Goal: Task Accomplishment & Management: Use online tool/utility

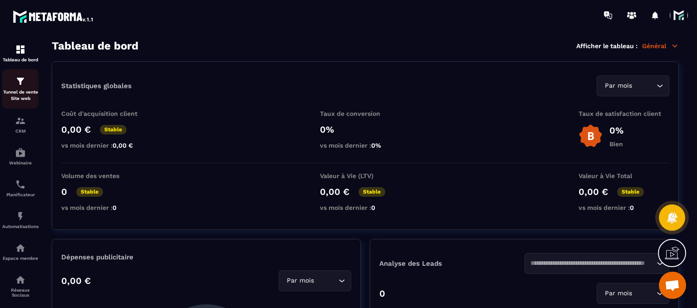
click at [28, 108] on link "Tunnel de vente Site web" at bounding box center [20, 88] width 36 height 39
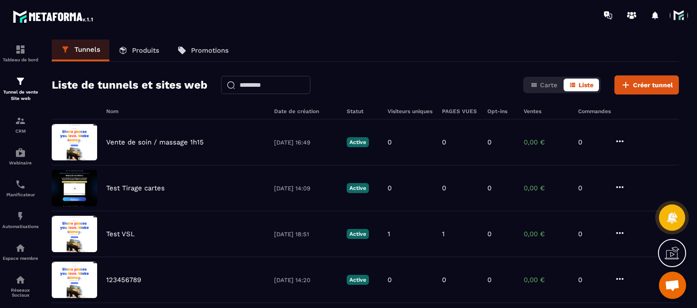
click at [187, 52] on icon at bounding box center [181, 50] width 9 height 9
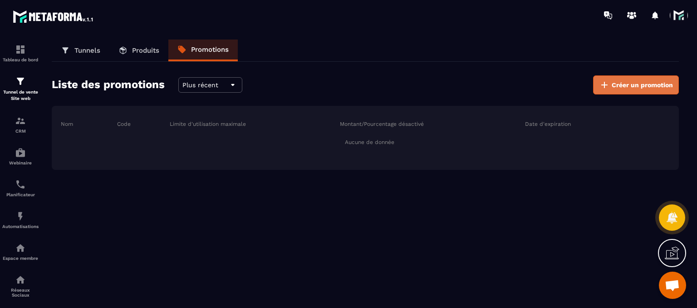
click at [605, 91] on button "Créer un promotion" at bounding box center [636, 84] width 86 height 19
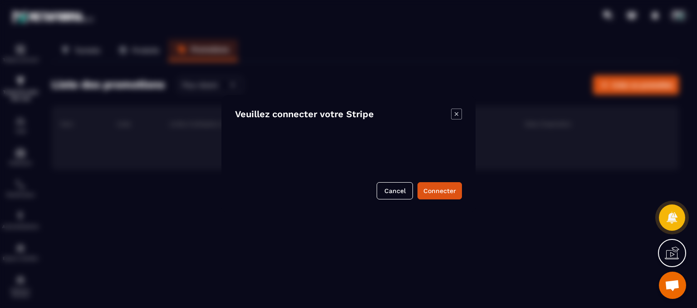
click at [454, 117] on icon "Modal window" at bounding box center [456, 113] width 11 height 11
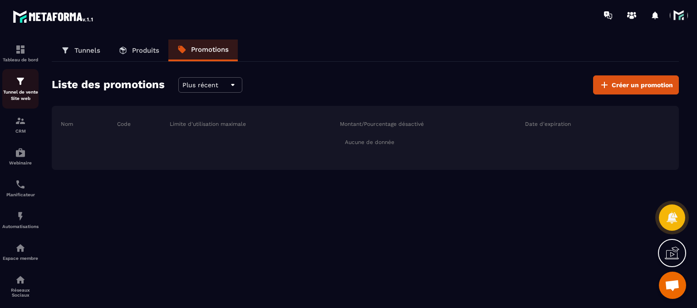
click at [25, 95] on p "Tunnel de vente Site web" at bounding box center [20, 95] width 36 height 13
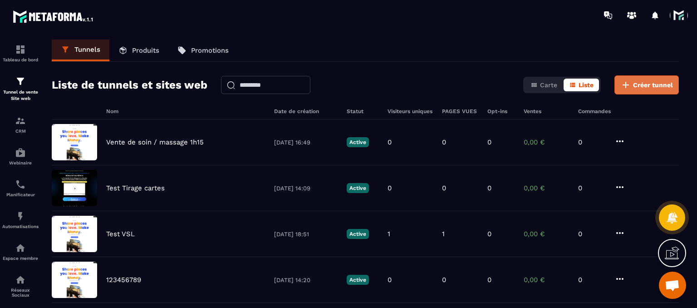
click at [643, 85] on span "Créer tunnel" at bounding box center [653, 84] width 40 height 9
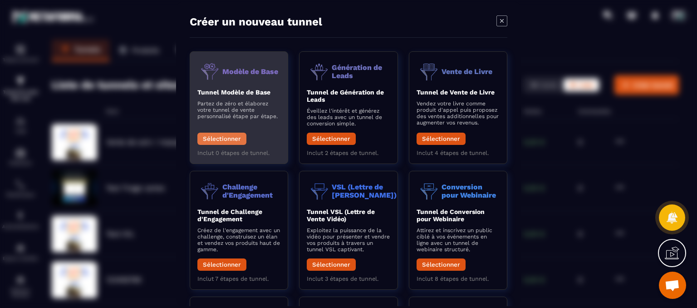
click at [216, 141] on button "Sélectionner" at bounding box center [221, 139] width 49 height 12
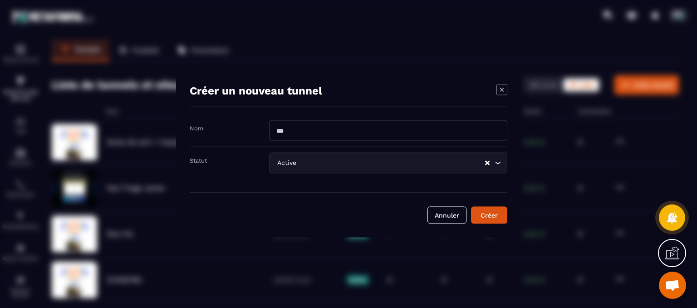
click at [310, 138] on input "Modal window" at bounding box center [388, 130] width 238 height 21
type input "**********"
click at [330, 172] on div "Active Loading..." at bounding box center [388, 162] width 238 height 21
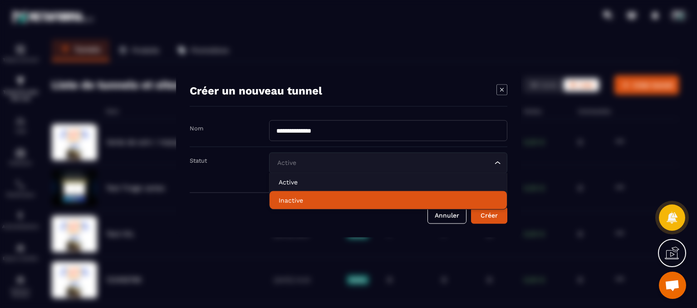
click at [312, 196] on p "Inactive" at bounding box center [388, 200] width 219 height 9
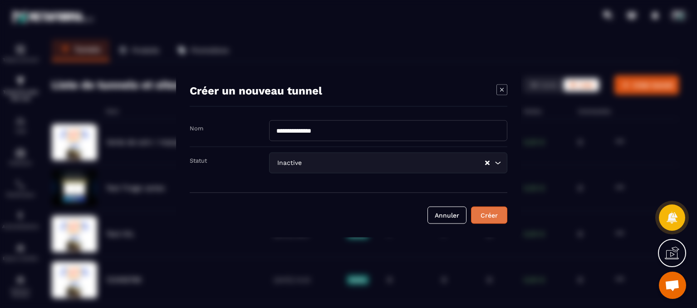
click at [506, 206] on button "Créer" at bounding box center [489, 214] width 36 height 17
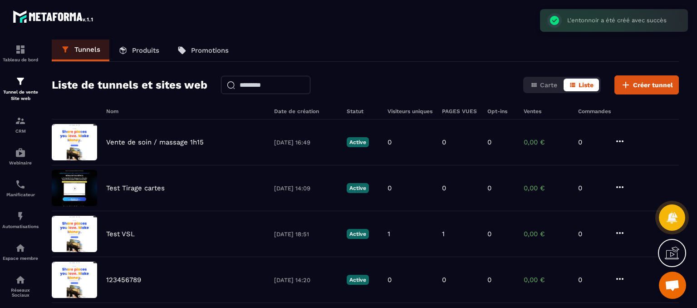
click at [246, 96] on div "Tunnels Produits Promotions Liste de tunnels et sites web Carte Liste Créer tun…" at bounding box center [365, 171] width 645 height 265
click at [251, 80] on input "text" at bounding box center [265, 85] width 89 height 18
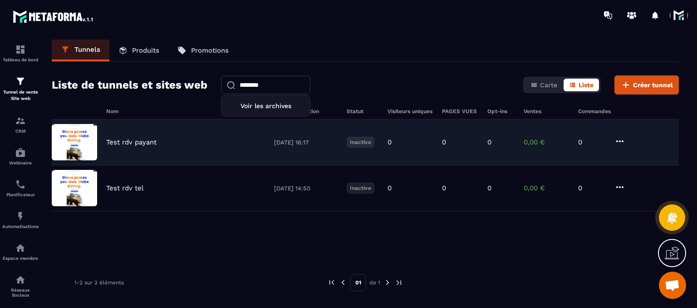
type input "********"
click at [118, 141] on p "Test rdv payant" at bounding box center [131, 142] width 50 height 8
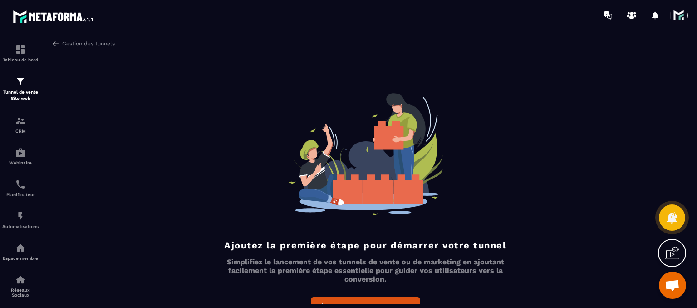
scroll to position [20, 0]
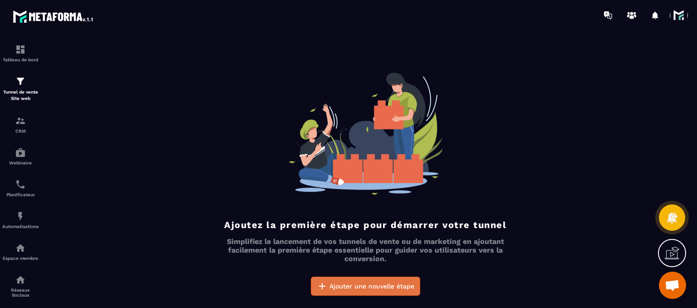
click at [378, 284] on span "Ajouter une nouvelle étape" at bounding box center [371, 285] width 85 height 9
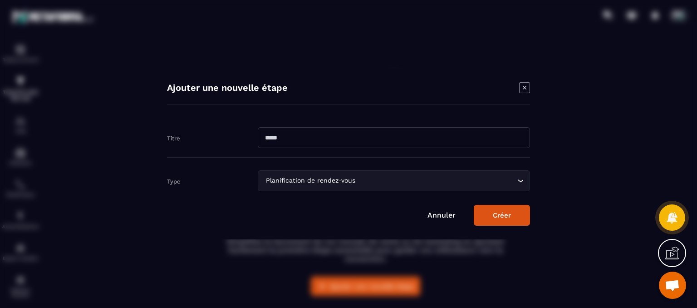
click at [278, 147] on input "Modal window" at bounding box center [394, 137] width 272 height 21
type input "**********"
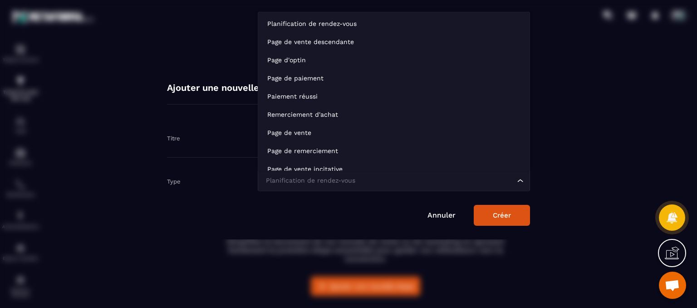
click at [336, 187] on div "Planification de rendez-vous Loading..." at bounding box center [394, 180] width 272 height 21
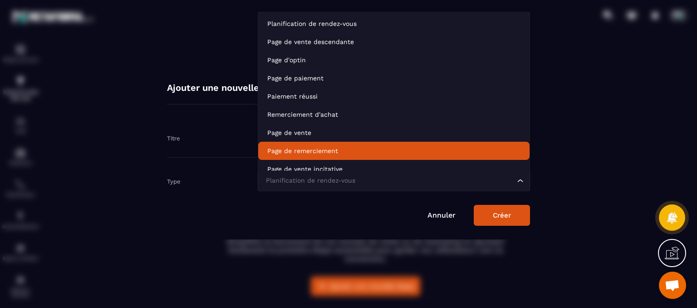
scroll to position [7, 0]
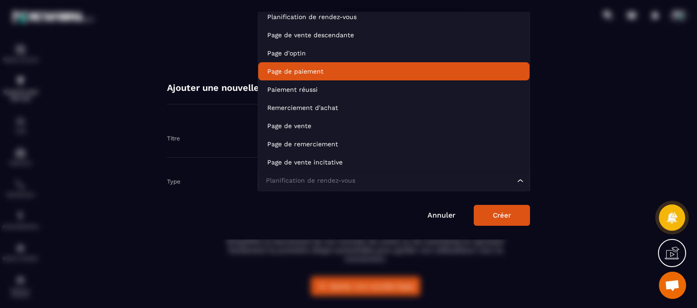
click at [276, 73] on p "Page de paiement" at bounding box center [393, 71] width 253 height 9
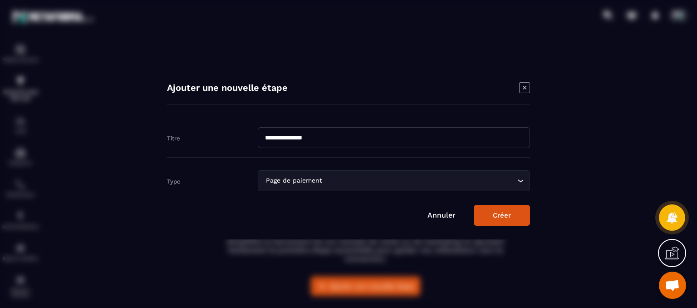
click at [501, 220] on button "Créer" at bounding box center [502, 215] width 56 height 21
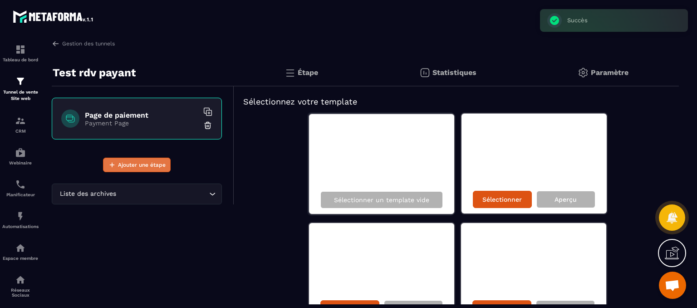
click at [123, 162] on span "Ajouter une étape" at bounding box center [142, 164] width 48 height 9
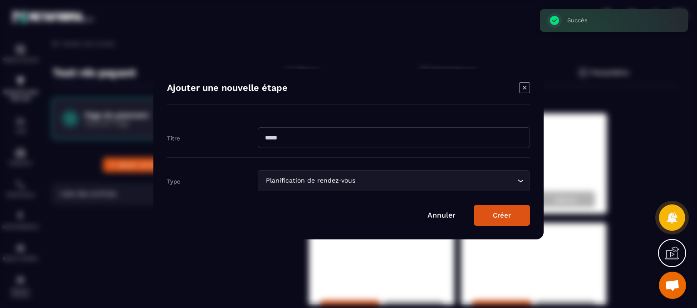
click at [286, 138] on input "Modal window" at bounding box center [394, 137] width 272 height 21
type input "*"
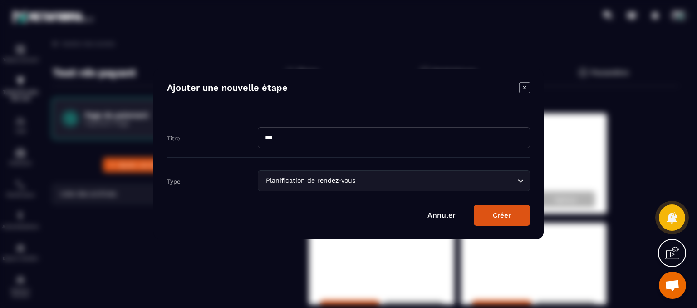
type input "***"
click at [492, 207] on button "Créer" at bounding box center [502, 215] width 56 height 21
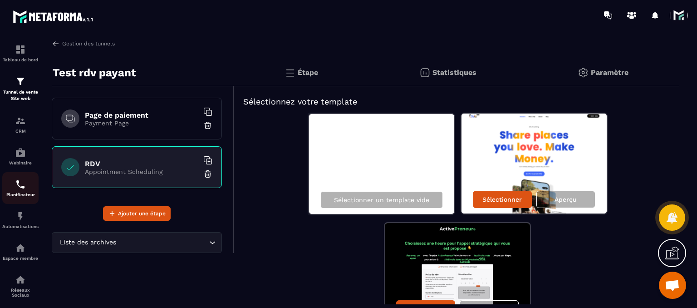
click at [19, 191] on div "Planificateur" at bounding box center [20, 188] width 36 height 18
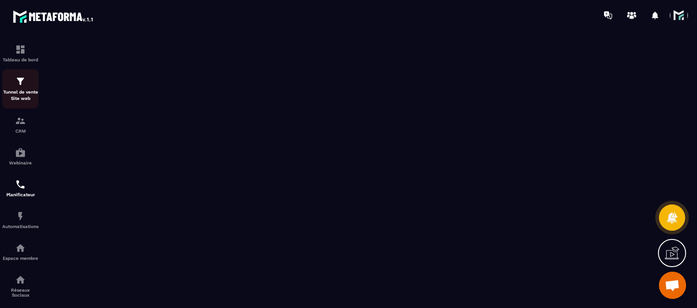
click at [21, 98] on p "Tunnel de vente Site web" at bounding box center [20, 95] width 36 height 13
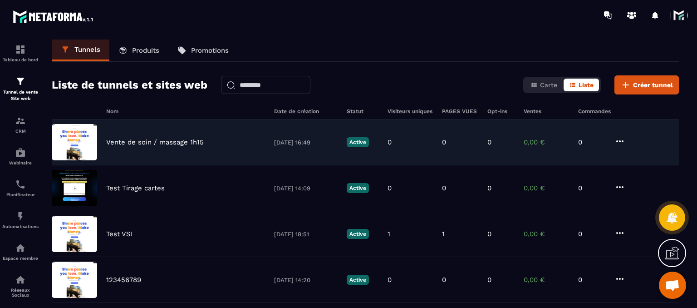
click at [154, 143] on p "Vente de soin / massage 1h15" at bounding box center [155, 142] width 98 height 8
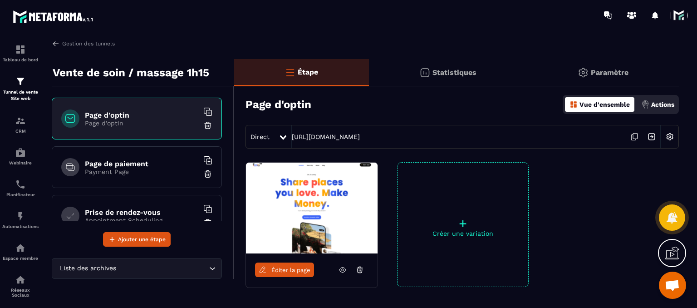
drag, startPoint x: 290, startPoint y: 139, endPoint x: 539, endPoint y: 134, distance: 248.7
click at [539, 134] on div "Direct [URL][DOMAIN_NAME]" at bounding box center [462, 137] width 433 height 24
click at [676, 132] on img at bounding box center [669, 136] width 17 height 17
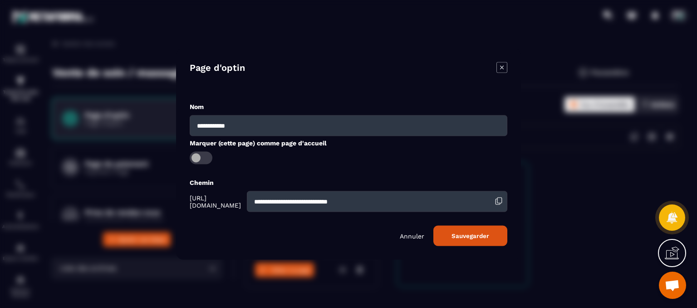
drag, startPoint x: 402, startPoint y: 201, endPoint x: 232, endPoint y: 203, distance: 169.3
click at [232, 203] on div "**********" at bounding box center [349, 201] width 318 height 21
type input "**********"
click at [466, 243] on button "Sauvegarder" at bounding box center [470, 236] width 74 height 20
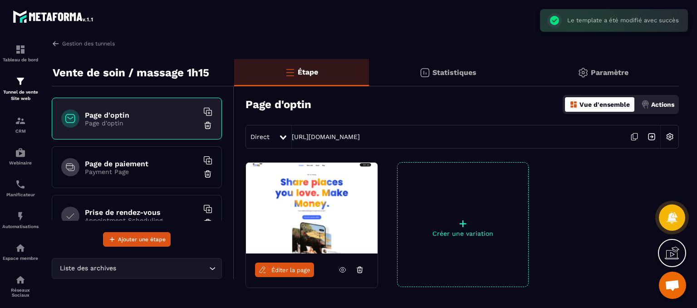
drag, startPoint x: 471, startPoint y: 141, endPoint x: 281, endPoint y: 143, distance: 189.2
click at [281, 143] on div "Direct [URL][DOMAIN_NAME]" at bounding box center [462, 137] width 433 height 24
copy div "[URL][DOMAIN_NAME]"
click at [165, 175] on div "Page de paiement Payment Page" at bounding box center [137, 167] width 170 height 42
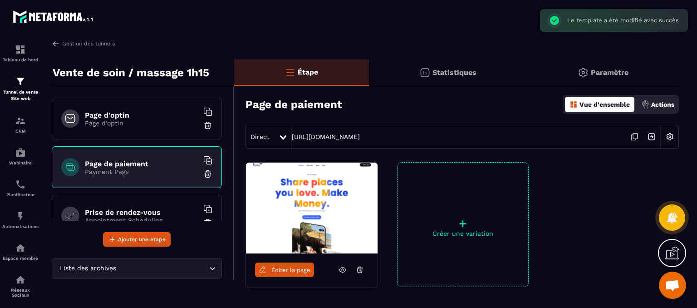
click at [51, 41] on div "Gestion des tunnels Vente de soin / massage 1h15 Page d'optin Page d'optin Page…" at bounding box center [365, 171] width 645 height 265
click at [54, 43] on img at bounding box center [56, 43] width 8 height 8
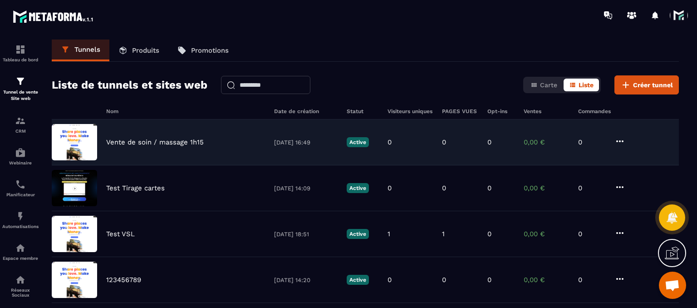
click at [167, 135] on div "Vente de soin / massage 1h15 [DATE] 16:49 Active 0 0 0 0,00 € 0" at bounding box center [365, 142] width 627 height 46
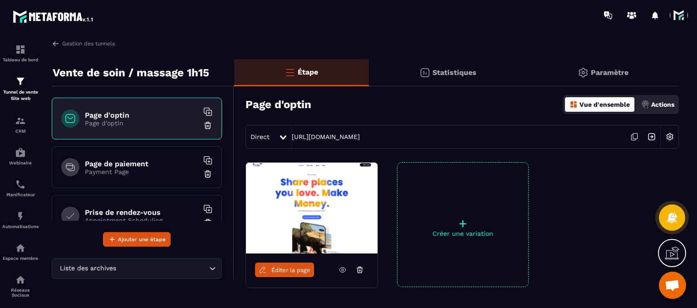
click at [297, 275] on link "Éditer la page" at bounding box center [284, 269] width 59 height 15
